Goal: Task Accomplishment & Management: Manage account settings

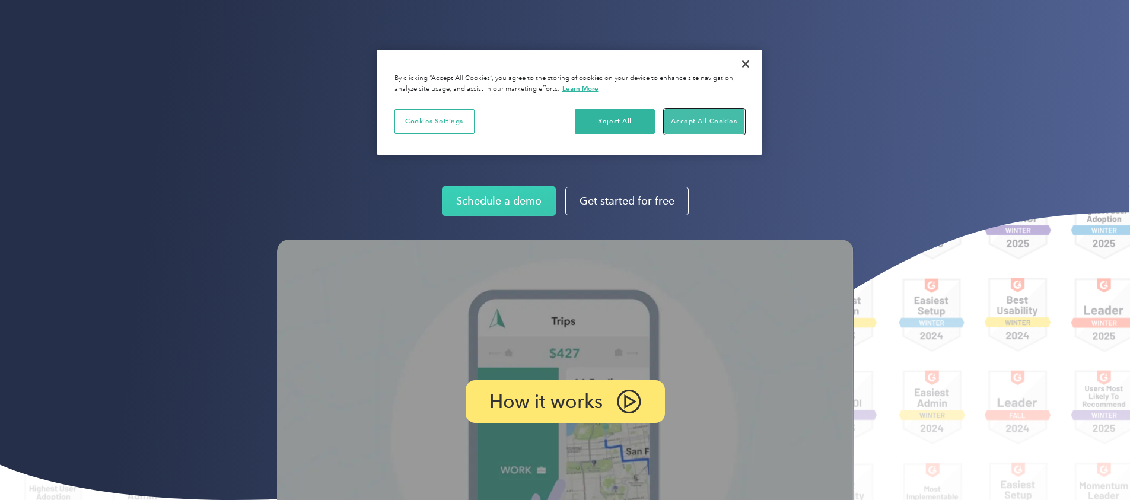
click at [713, 125] on button "Accept All Cookies" at bounding box center [704, 121] width 80 height 25
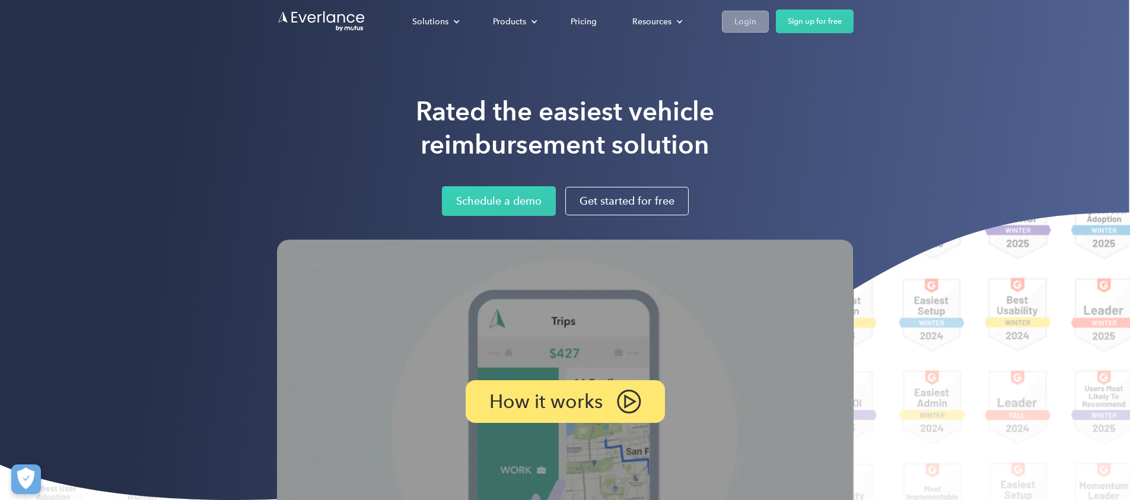
click at [769, 19] on link "Login" at bounding box center [745, 22] width 47 height 22
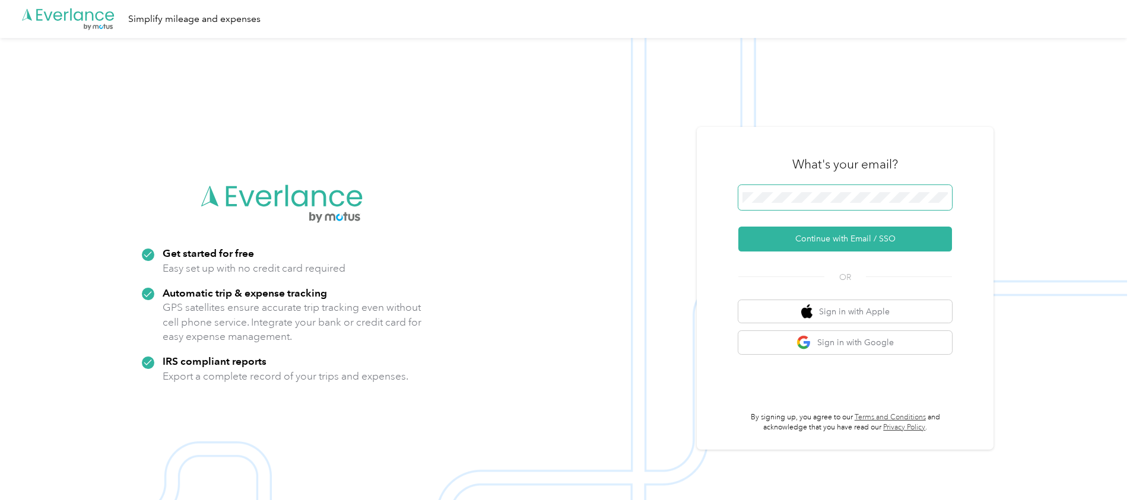
click at [738, 227] on button "Continue with Email / SSO" at bounding box center [845, 239] width 214 height 25
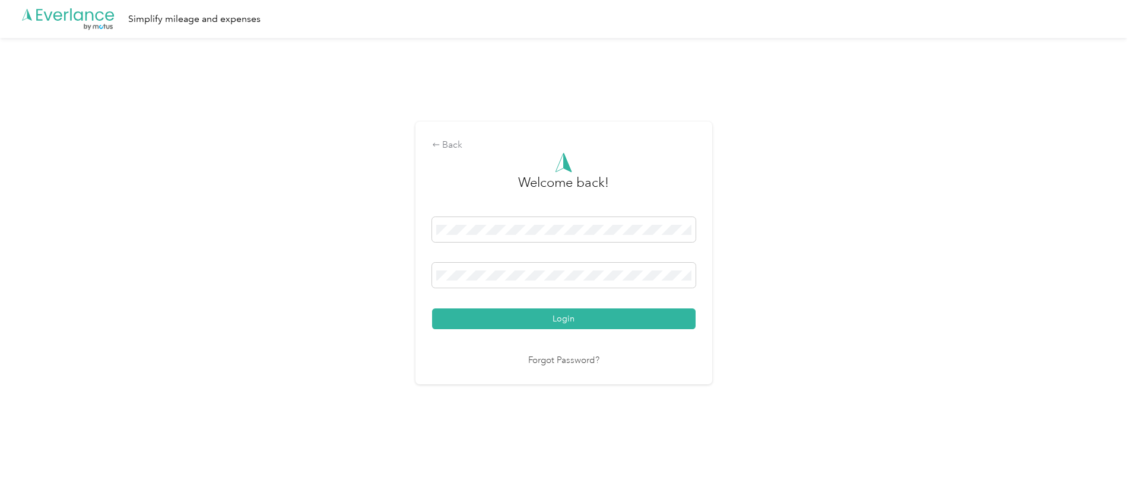
click at [432, 309] on button "Login" at bounding box center [563, 319] width 263 height 21
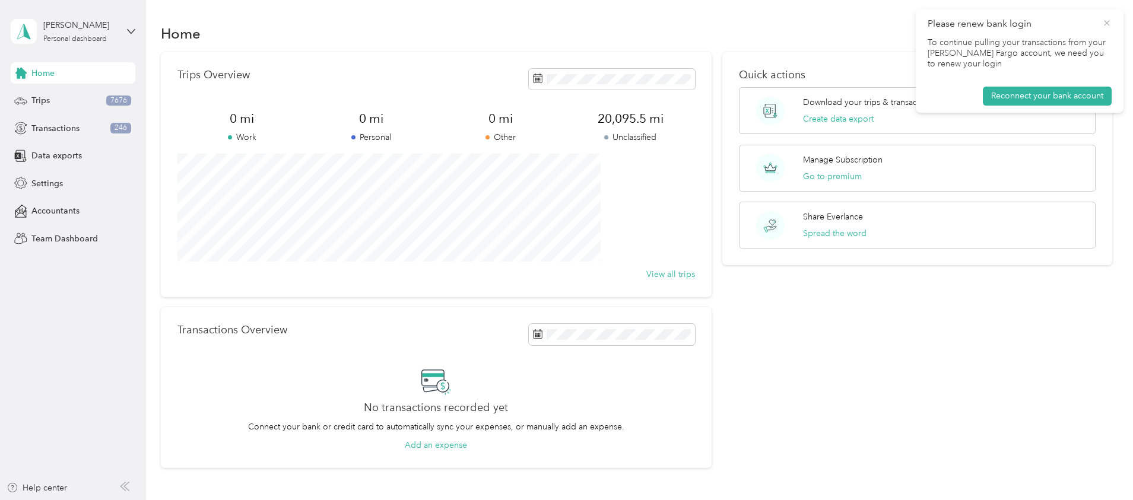
click at [1105, 26] on icon at bounding box center [1106, 23] width 9 height 11
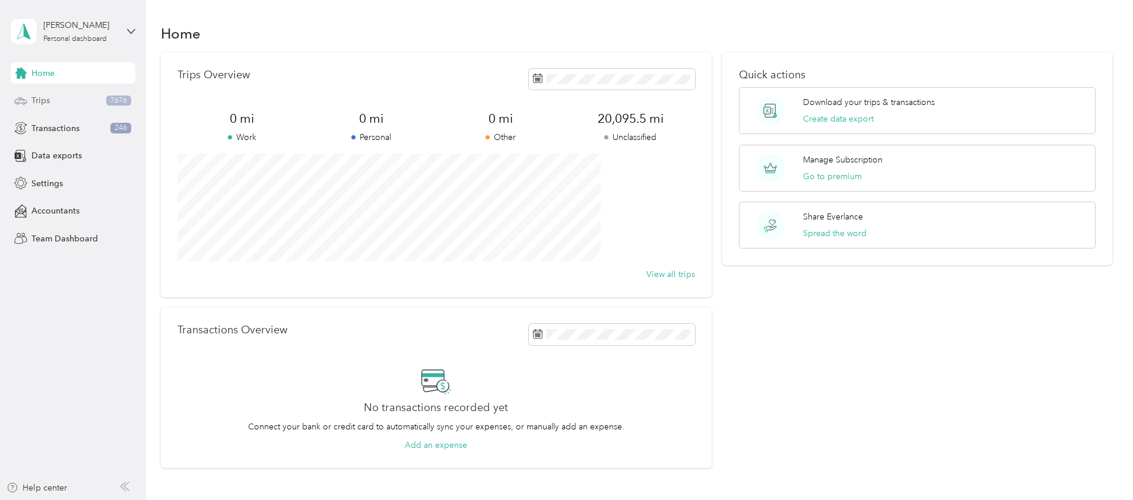
click at [65, 103] on div "Trips 7676" at bounding box center [73, 100] width 125 height 21
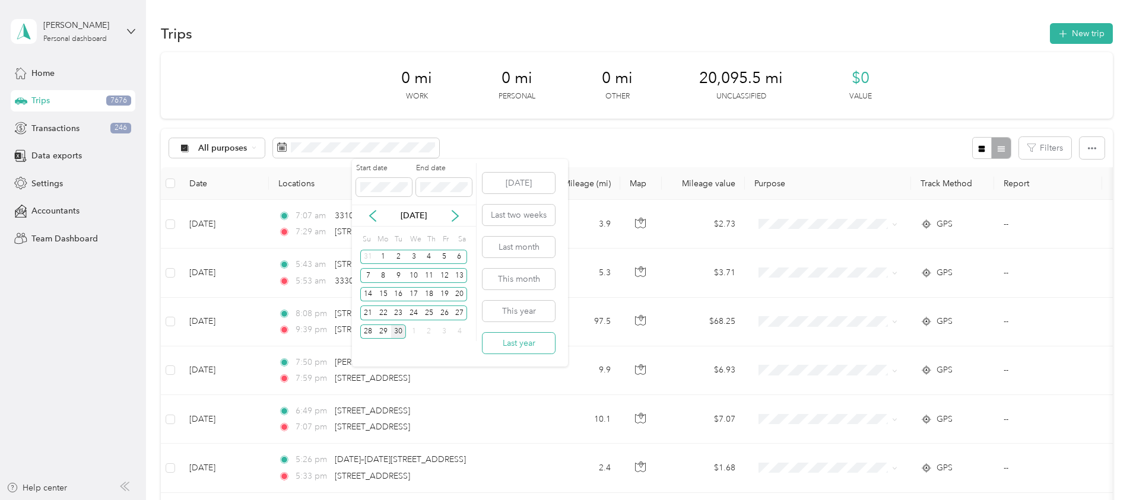
click at [530, 344] on button "Last year" at bounding box center [518, 343] width 72 height 21
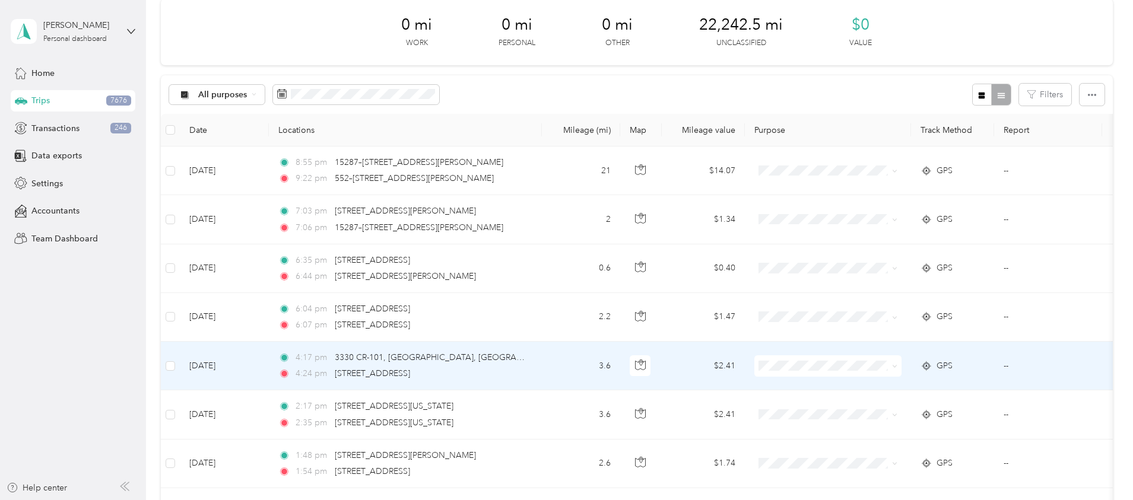
scroll to position [30, 0]
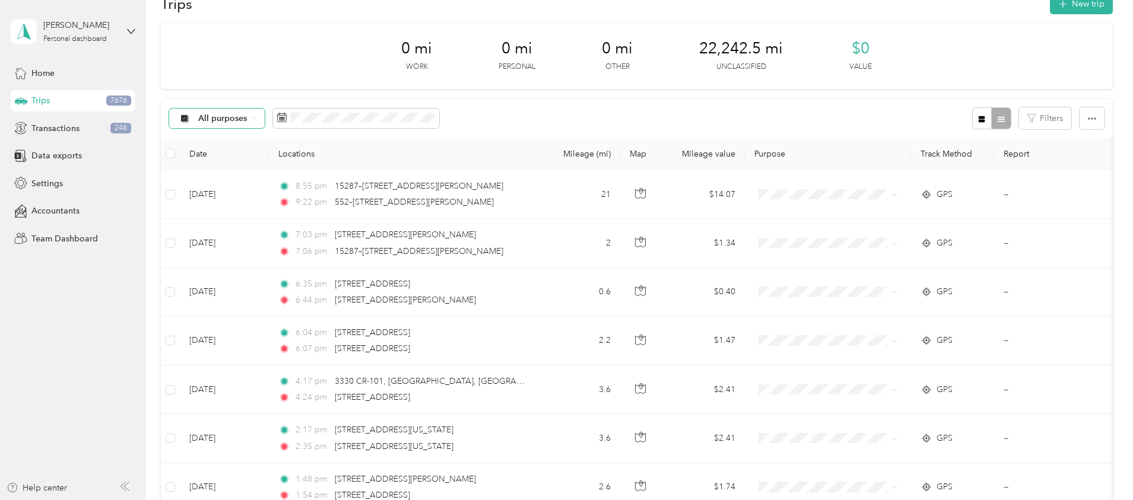
click at [247, 122] on span "All purposes" at bounding box center [222, 119] width 49 height 8
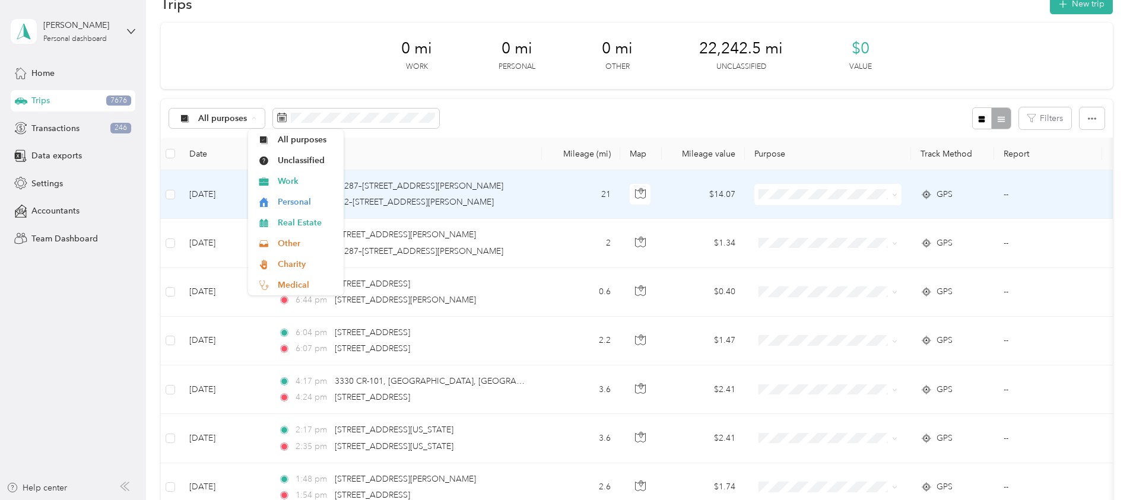
scroll to position [22, 0]
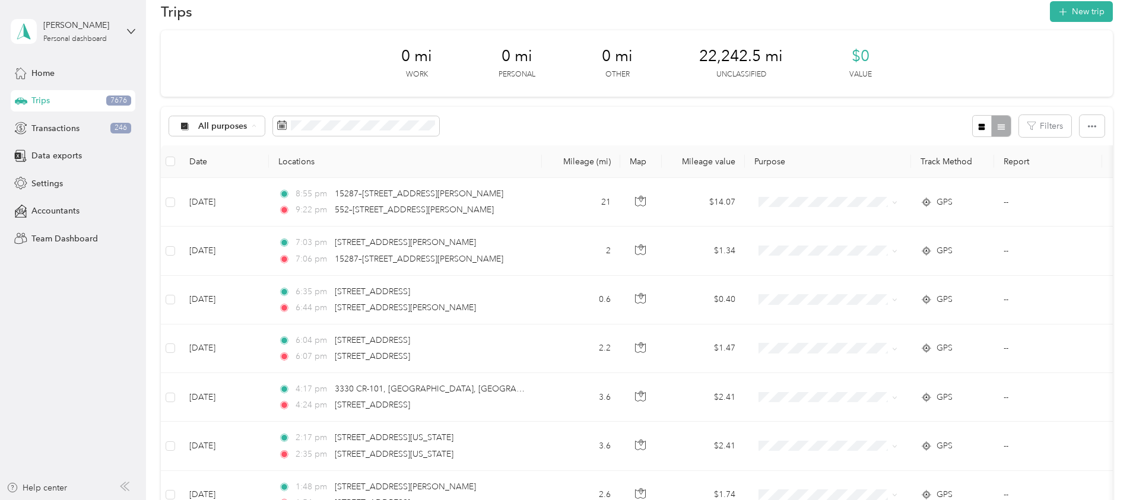
click at [279, 186] on span "Work" at bounding box center [307, 189] width 58 height 12
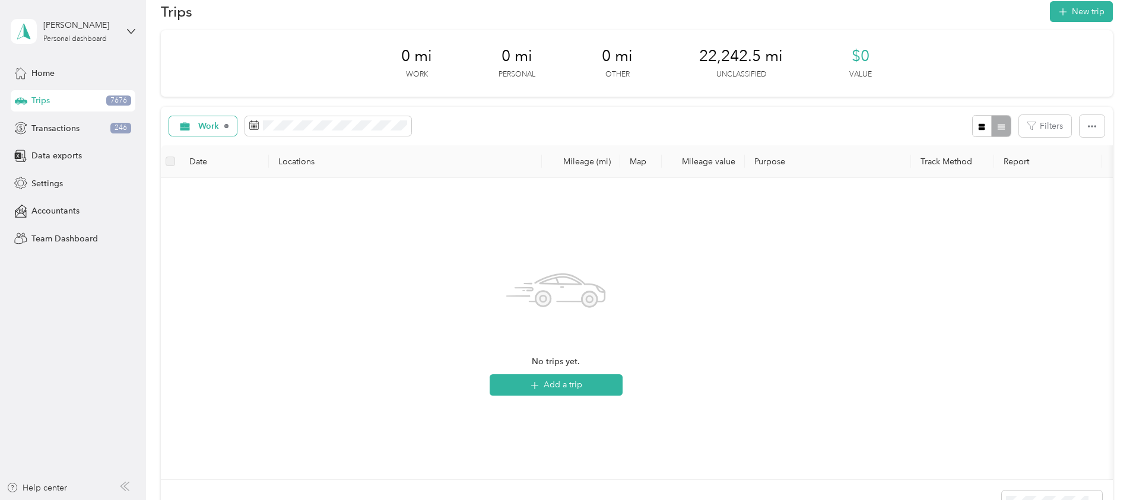
click at [229, 125] on icon at bounding box center [226, 126] width 5 height 5
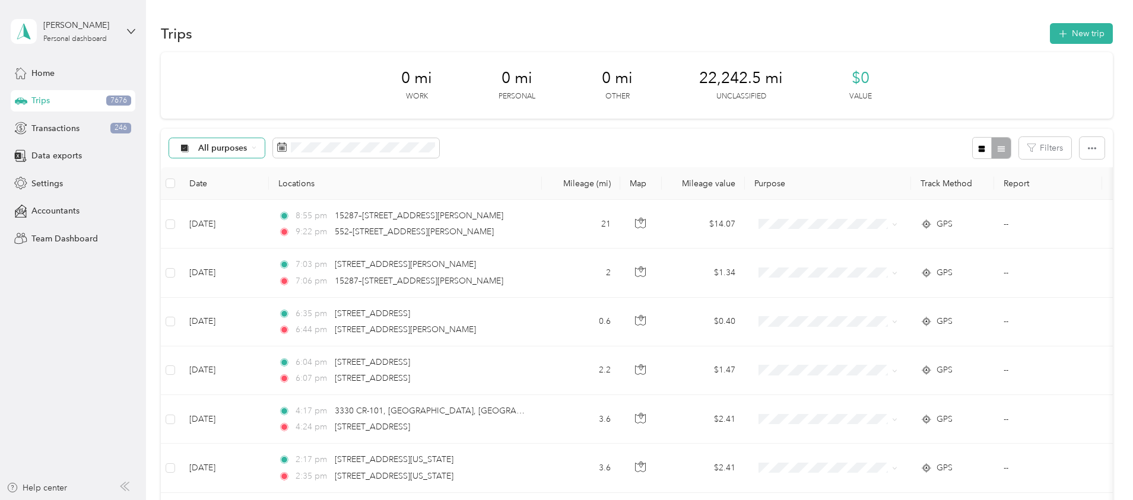
click at [265, 153] on div "All purposes" at bounding box center [217, 148] width 96 height 20
click at [258, 104] on div "0 mi Work 0 mi Personal 0 mi Other 22,242.5 mi Unclassified $0 Value" at bounding box center [637, 85] width 952 height 66
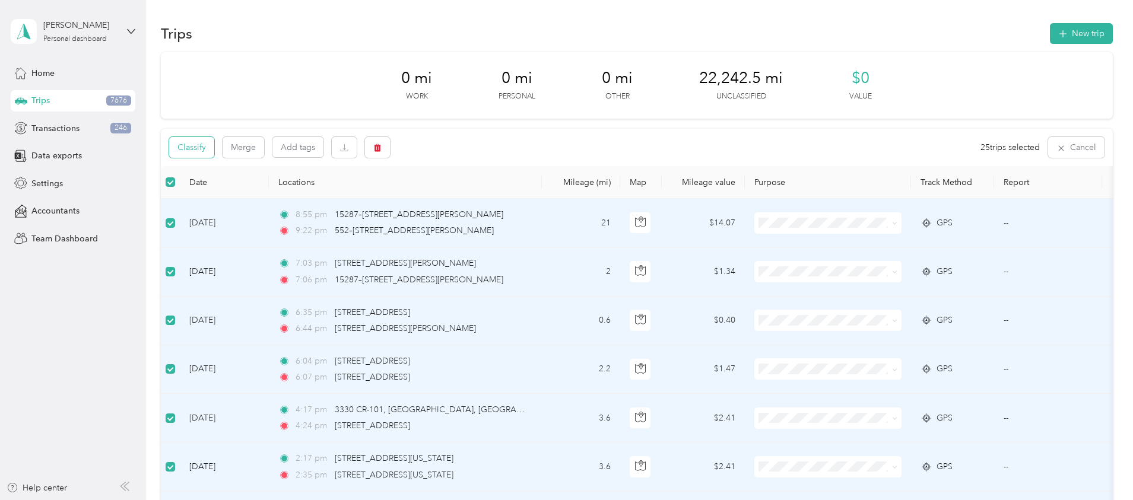
click at [214, 152] on button "Classify" at bounding box center [191, 147] width 45 height 21
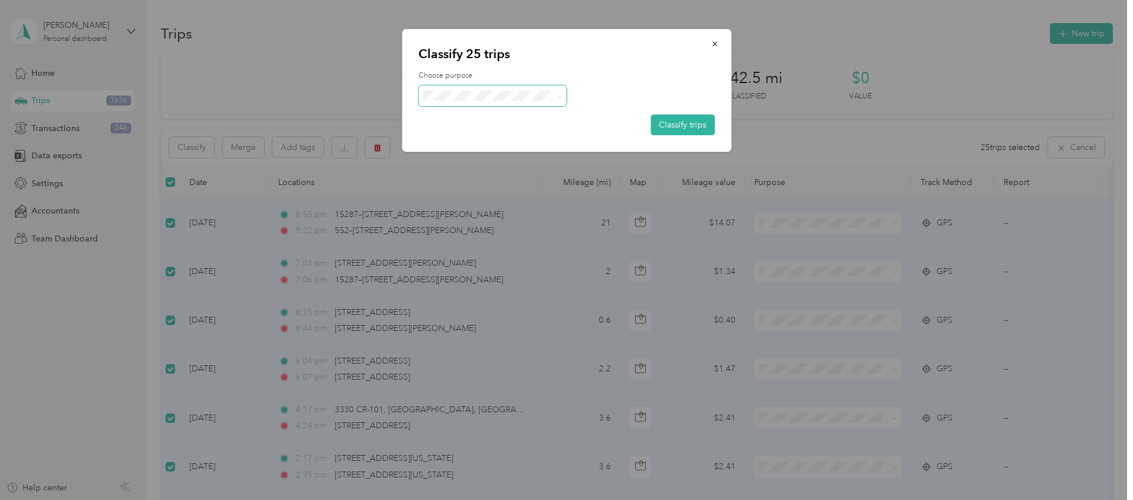
click at [463, 101] on span at bounding box center [492, 95] width 148 height 21
click at [720, 43] on button "button" at bounding box center [714, 43] width 25 height 21
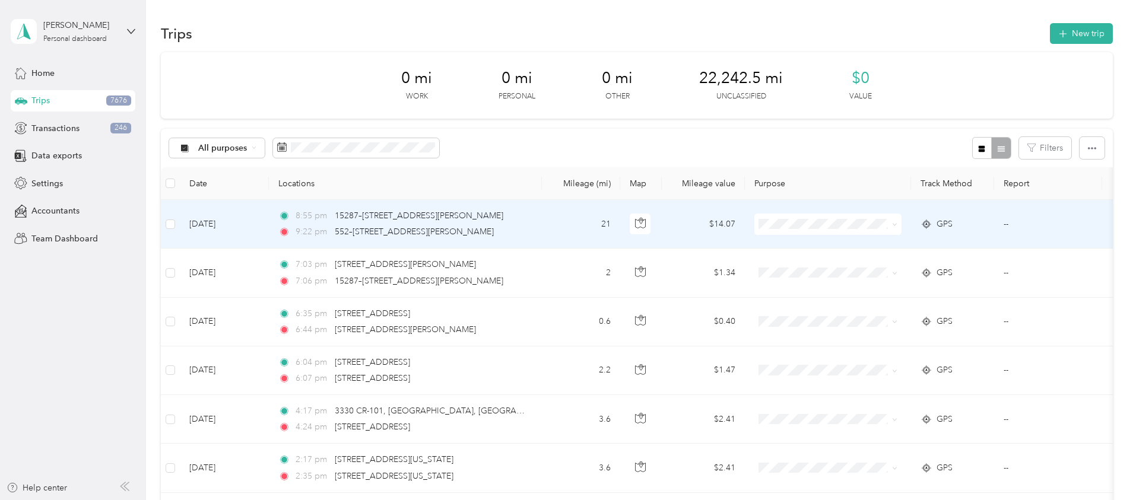
scroll to position [1134, 0]
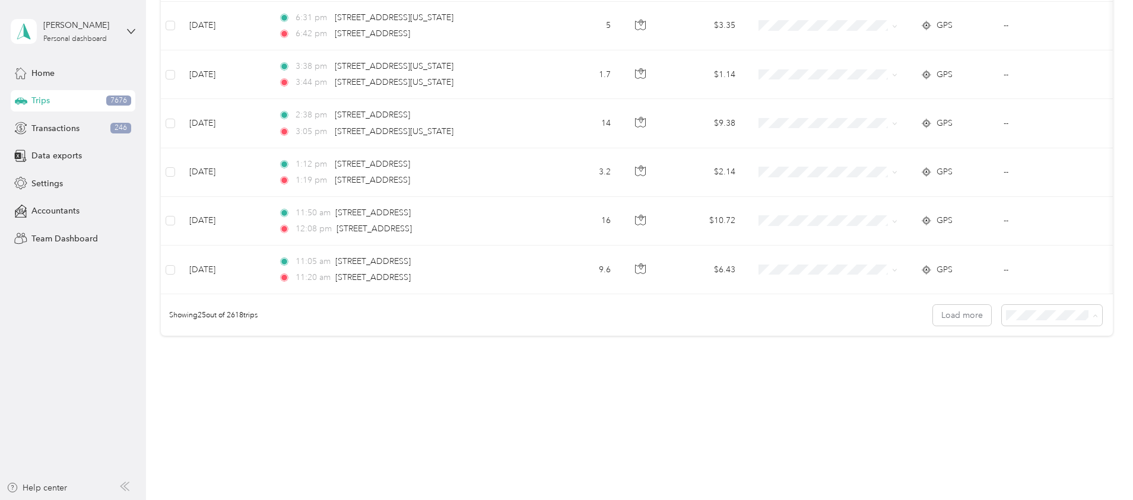
click at [966, 381] on span "100 per load" at bounding box center [951, 379] width 49 height 10
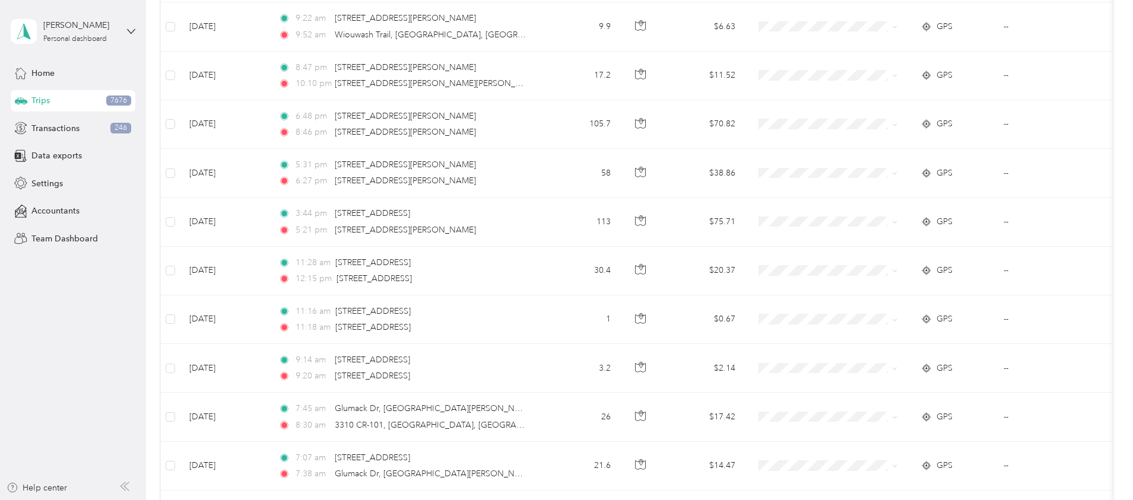
scroll to position [2581, 0]
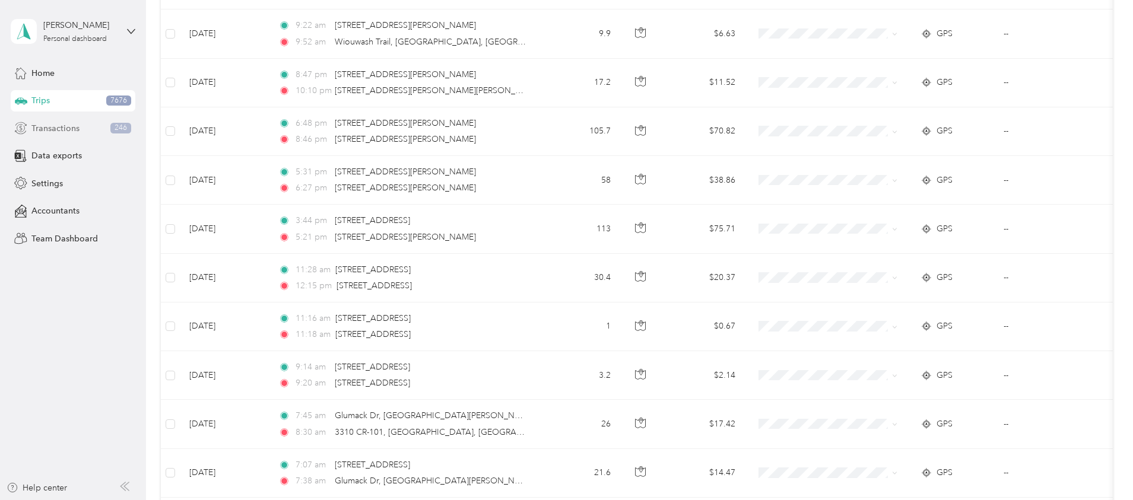
click at [56, 131] on span "Transactions" at bounding box center [55, 128] width 48 height 12
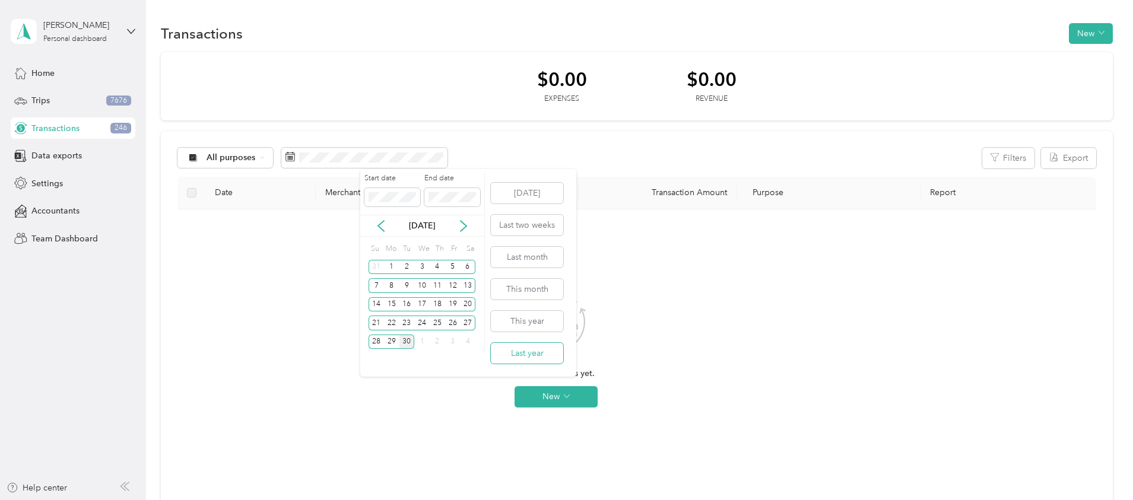
click at [529, 350] on button "Last year" at bounding box center [527, 353] width 72 height 21
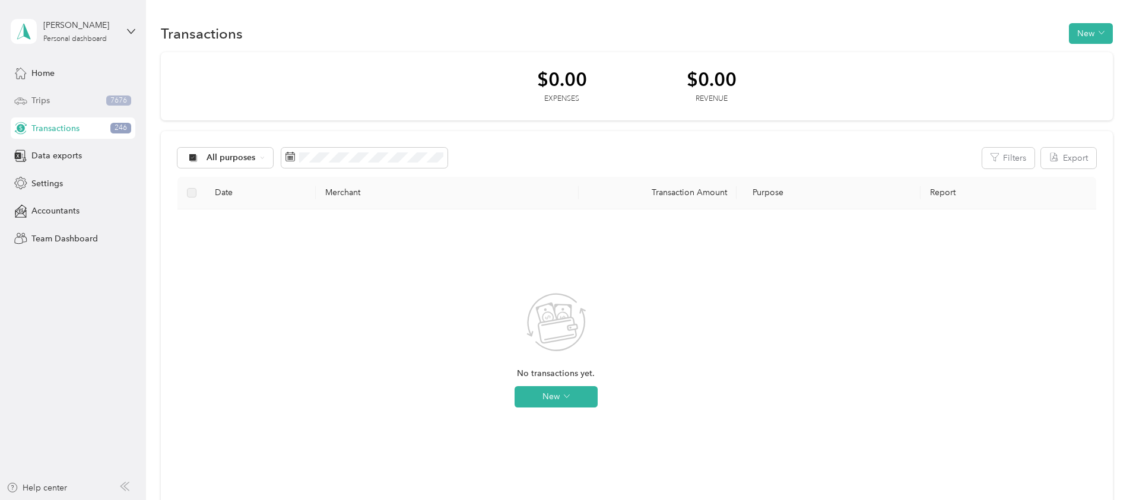
click at [103, 93] on div "Trips 7676" at bounding box center [73, 100] width 125 height 21
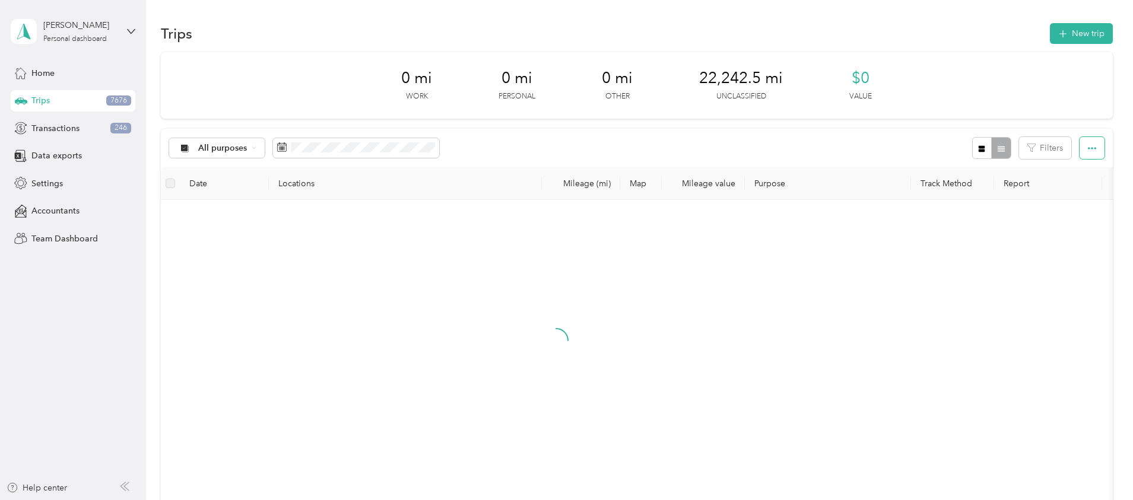
click at [1087, 145] on icon "button" at bounding box center [1091, 148] width 8 height 8
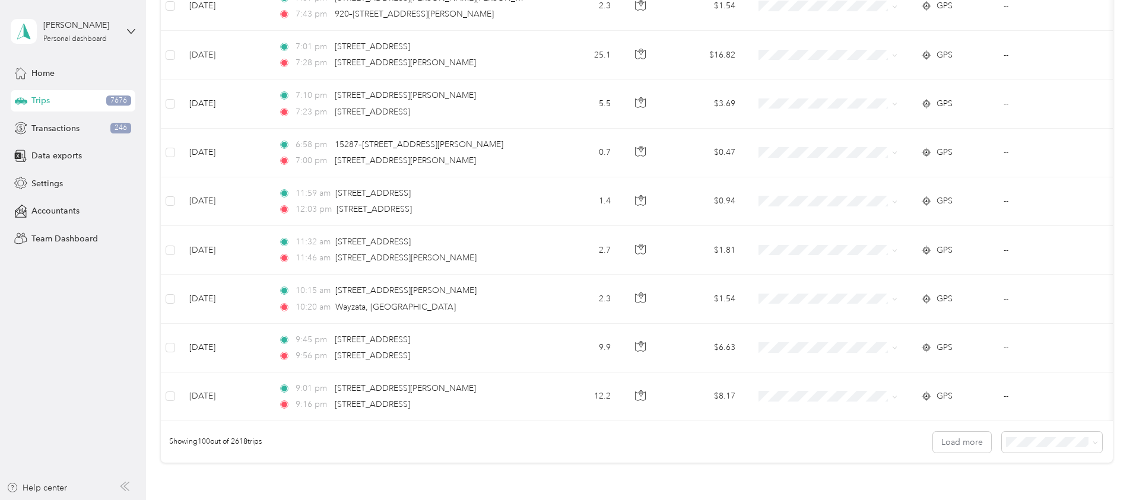
scroll to position [4794, 0]
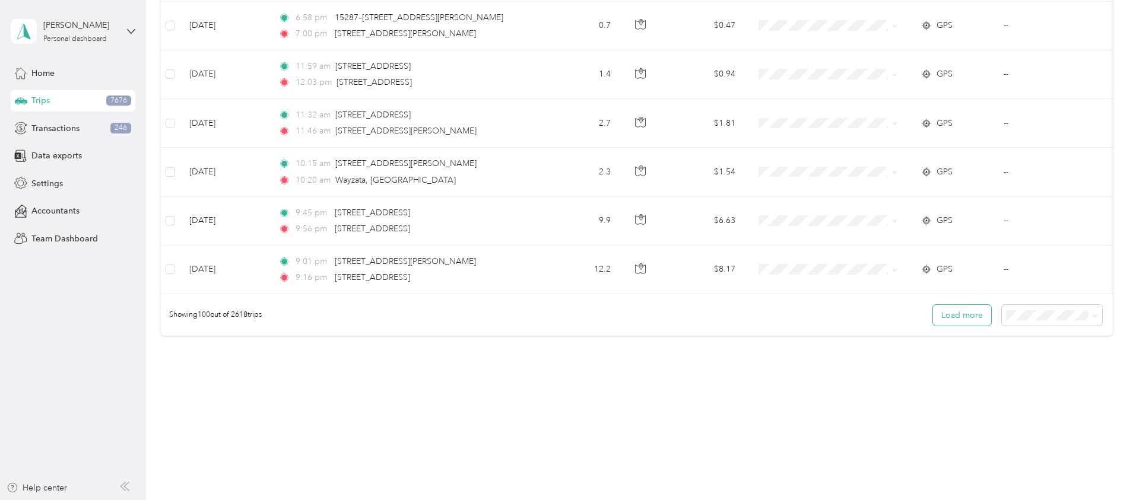
click at [933, 313] on button "Load more" at bounding box center [962, 315] width 58 height 21
click at [933, 311] on button "Load more" at bounding box center [962, 315] width 58 height 21
click at [933, 316] on button "Load more" at bounding box center [962, 315] width 58 height 21
click at [933, 315] on button "Load more" at bounding box center [962, 315] width 58 height 21
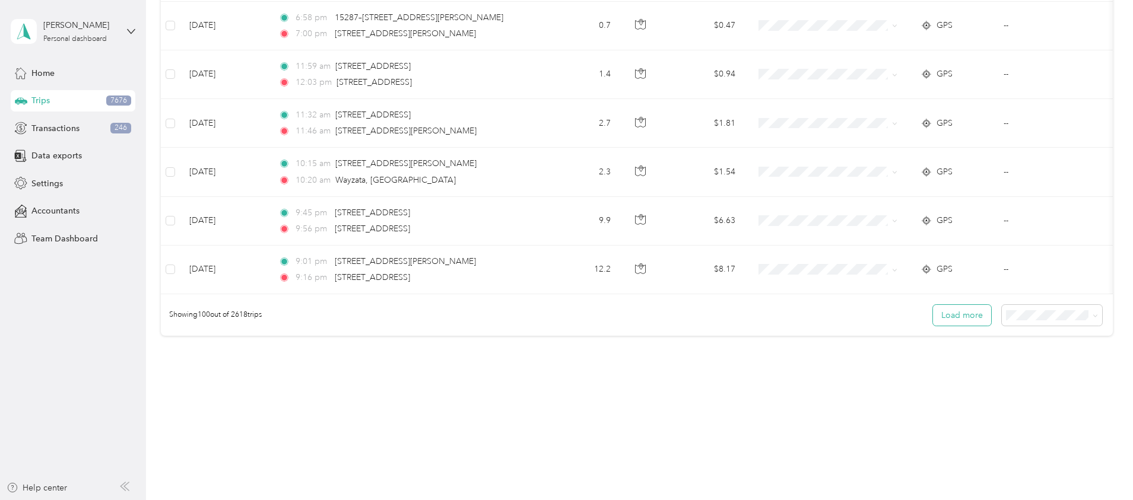
click at [933, 315] on button "Load more" at bounding box center [962, 315] width 58 height 21
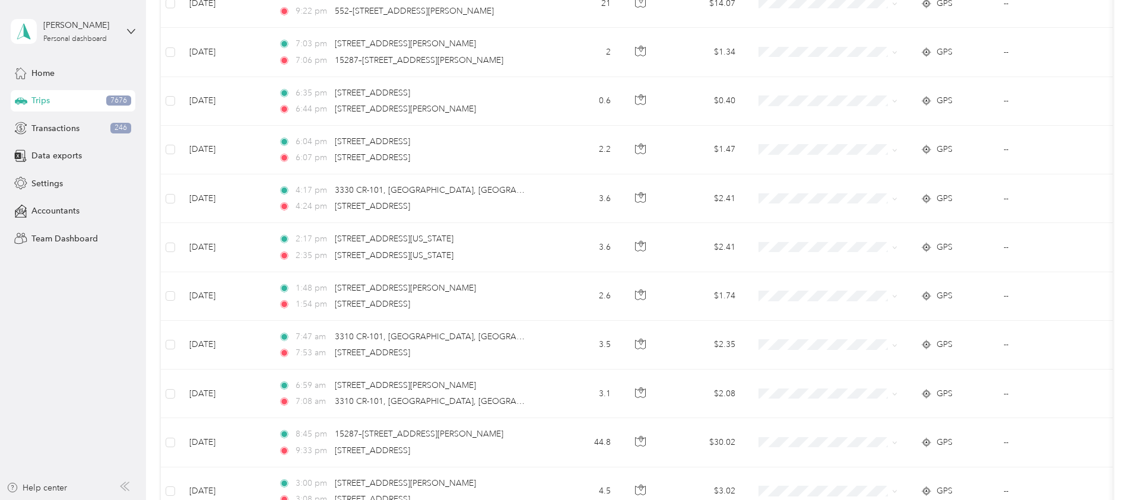
scroll to position [0, 0]
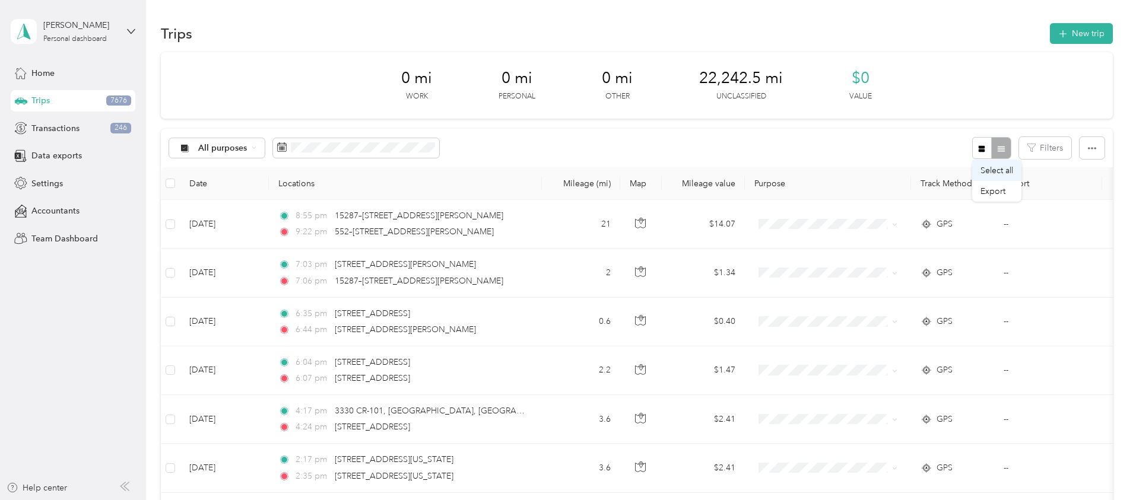
click at [998, 174] on span "Select all" at bounding box center [996, 171] width 33 height 10
click at [307, 153] on button "button" at bounding box center [294, 147] width 25 height 21
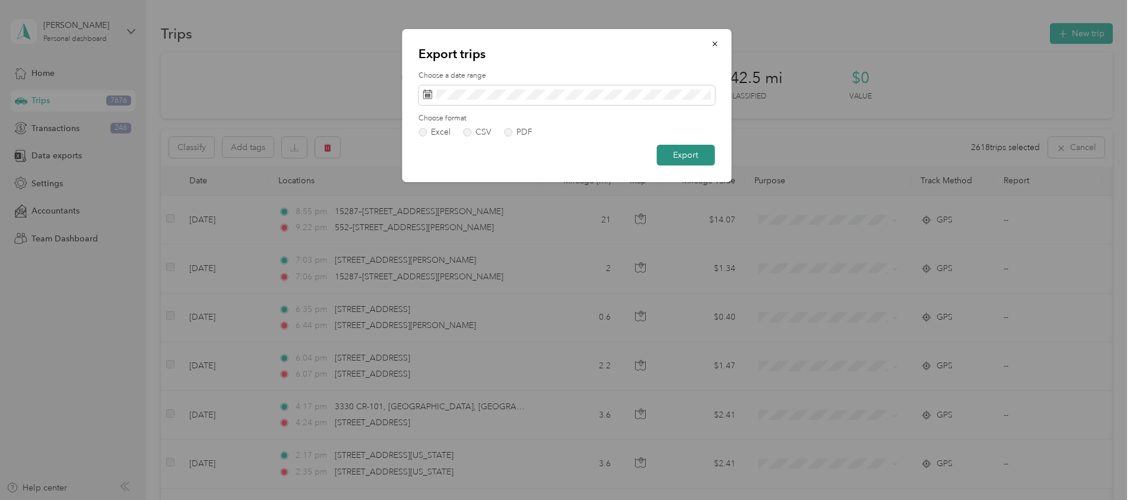
click at [681, 150] on button "Export" at bounding box center [685, 155] width 58 height 21
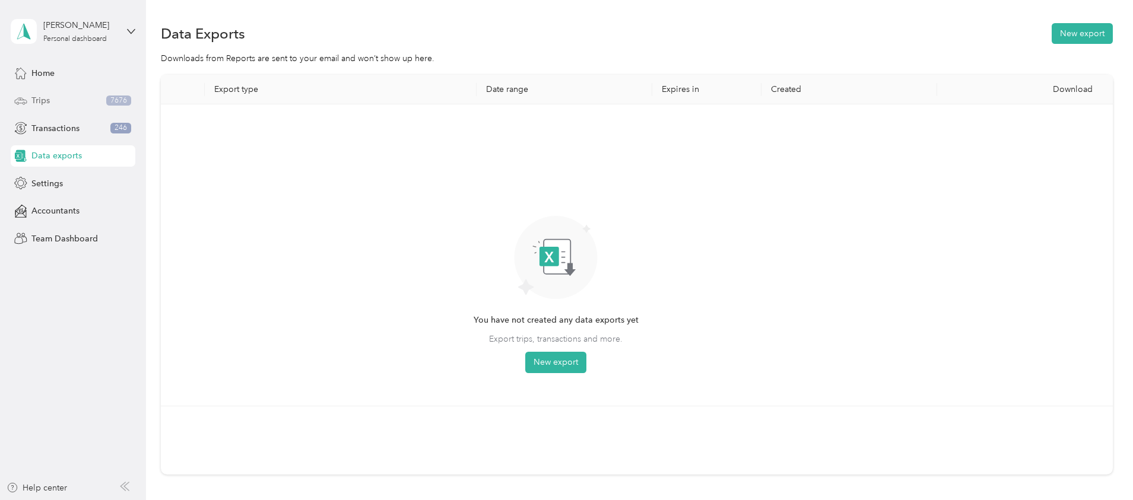
click at [71, 106] on div "Trips 7676" at bounding box center [73, 100] width 125 height 21
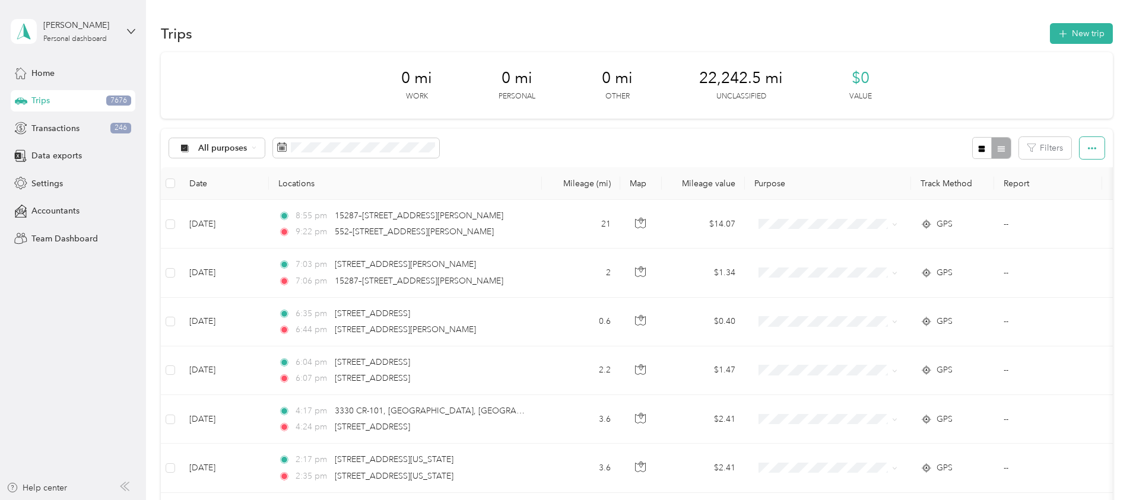
click at [1087, 145] on icon "button" at bounding box center [1091, 148] width 8 height 8
click at [1000, 166] on span "Select all" at bounding box center [996, 171] width 33 height 10
click at [214, 142] on button "Classify" at bounding box center [191, 147] width 45 height 21
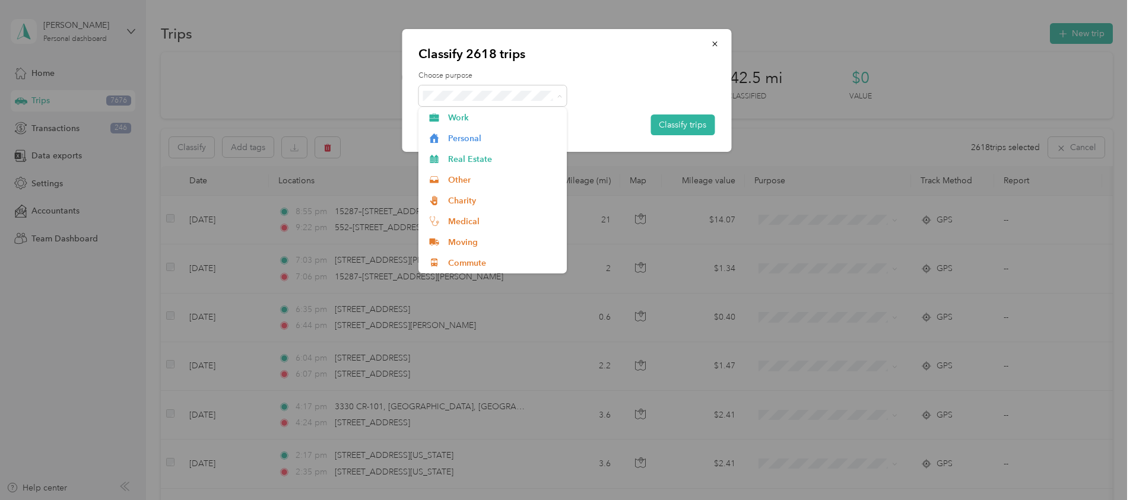
click at [585, 93] on div at bounding box center [566, 95] width 296 height 21
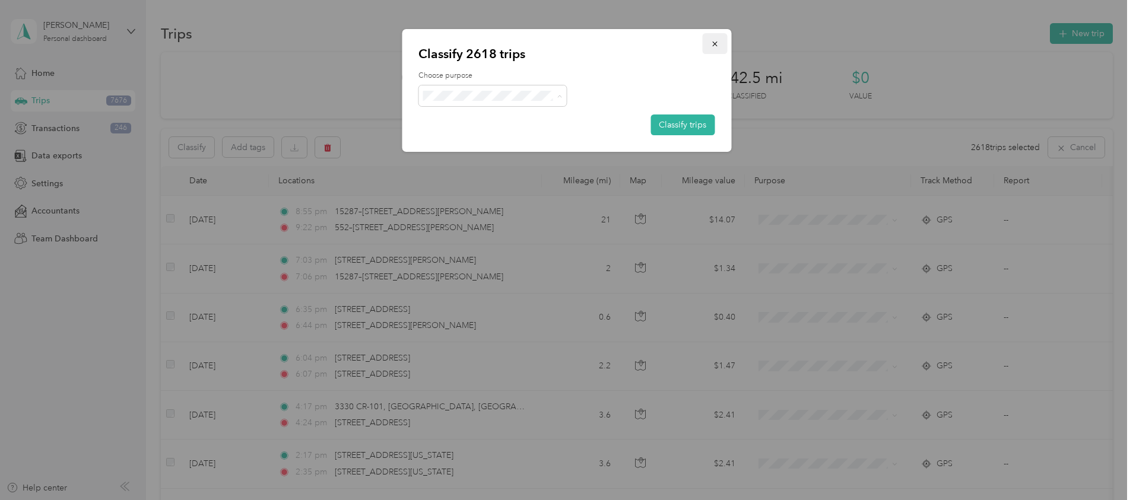
click at [714, 43] on icon "button" at bounding box center [714, 44] width 5 height 5
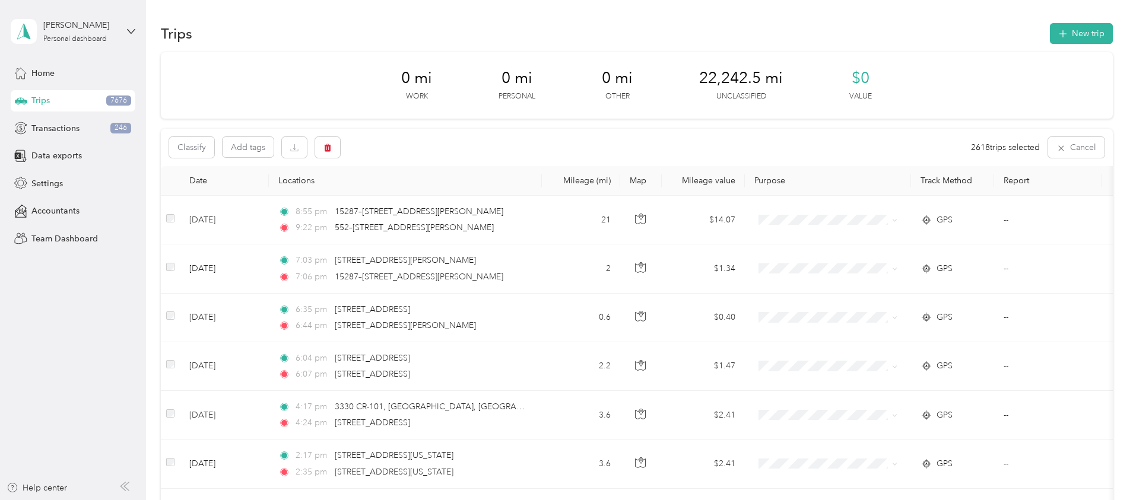
click at [795, 145] on div "Classify Add tags 2618 trips selected Cancel" at bounding box center [637, 147] width 952 height 37
click at [1048, 138] on button "Cancel" at bounding box center [1076, 147] width 56 height 21
click at [1022, 154] on div "All purposes Filters" at bounding box center [637, 148] width 952 height 39
click at [1079, 155] on button "button" at bounding box center [1091, 148] width 25 height 22
click at [1005, 170] on span "Select all" at bounding box center [996, 171] width 33 height 10
